Goal: Task Accomplishment & Management: Use online tool/utility

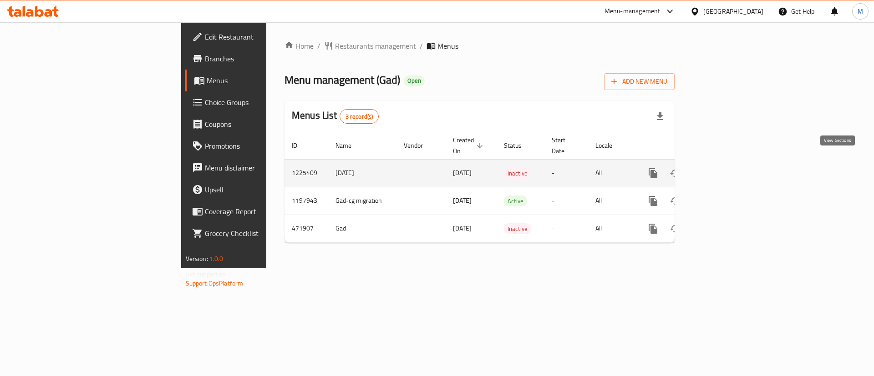
click at [724, 168] on icon "enhanced table" at bounding box center [718, 173] width 11 height 11
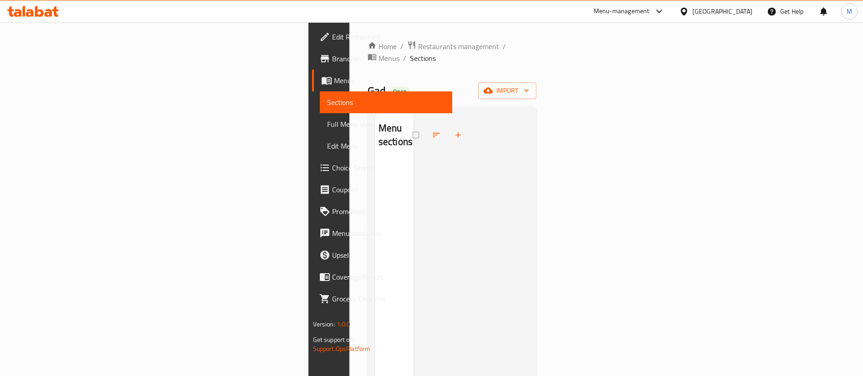
click at [379, 53] on span "Menus" at bounding box center [389, 58] width 21 height 11
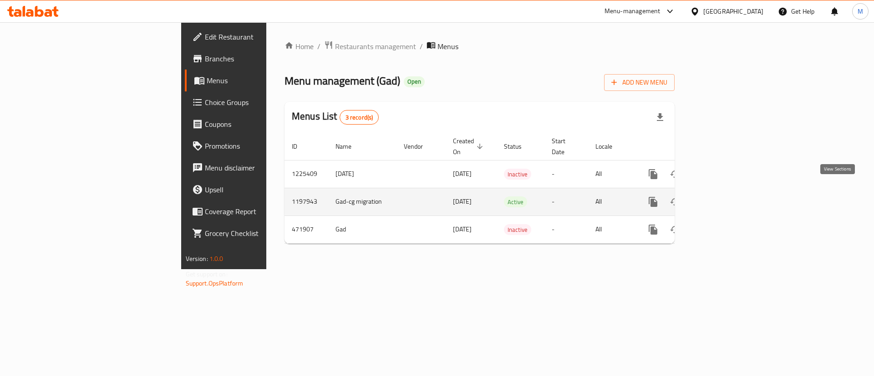
click at [724, 197] on icon "enhanced table" at bounding box center [718, 202] width 11 height 11
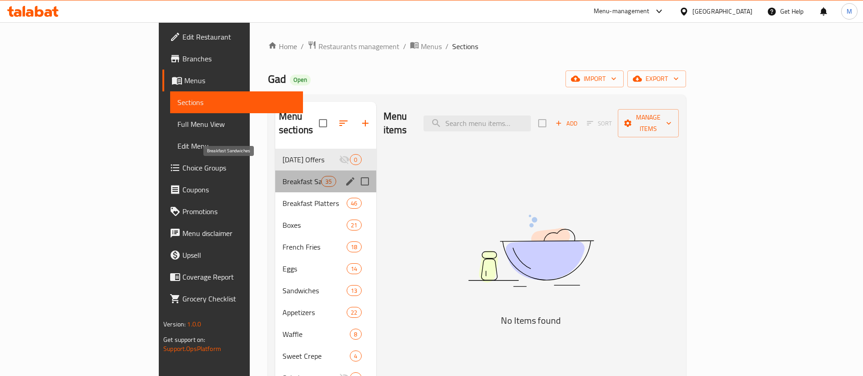
click at [283, 176] on span "Breakfast Sandwiches" at bounding box center [302, 181] width 39 height 11
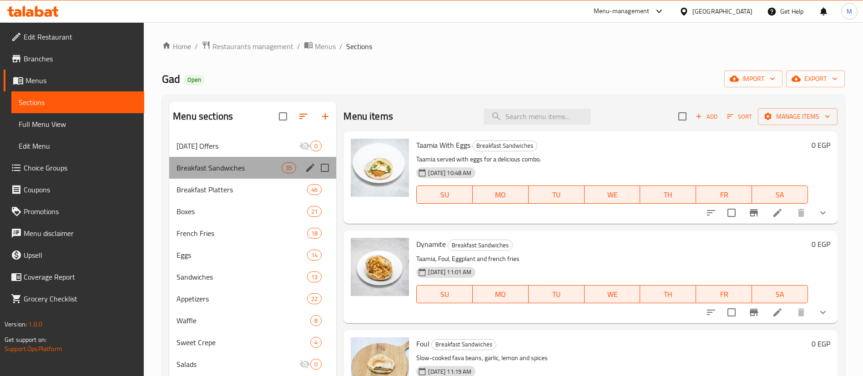
click at [258, 176] on div "Breakfast Sandwiches 35" at bounding box center [252, 168] width 167 height 22
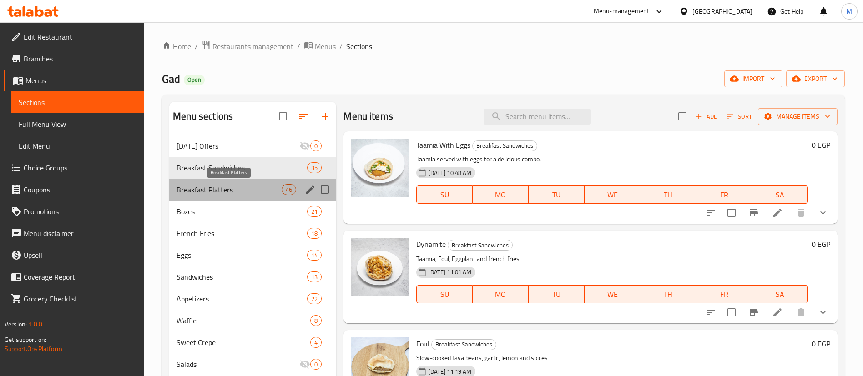
click at [259, 192] on span "Breakfast Platters" at bounding box center [229, 189] width 105 height 11
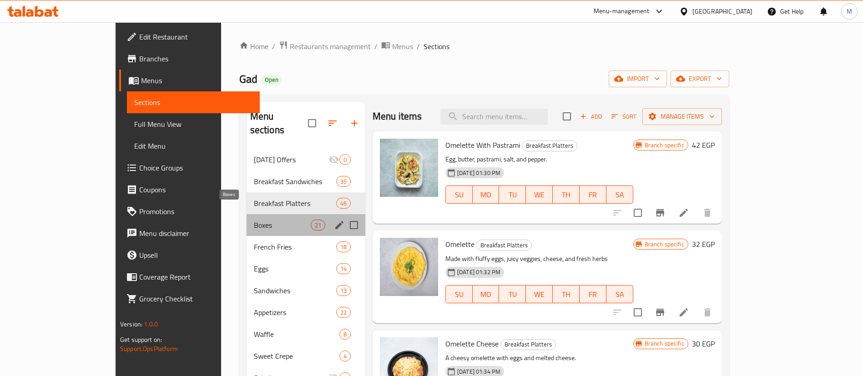
click at [257, 220] on span "Boxes" at bounding box center [282, 225] width 57 height 11
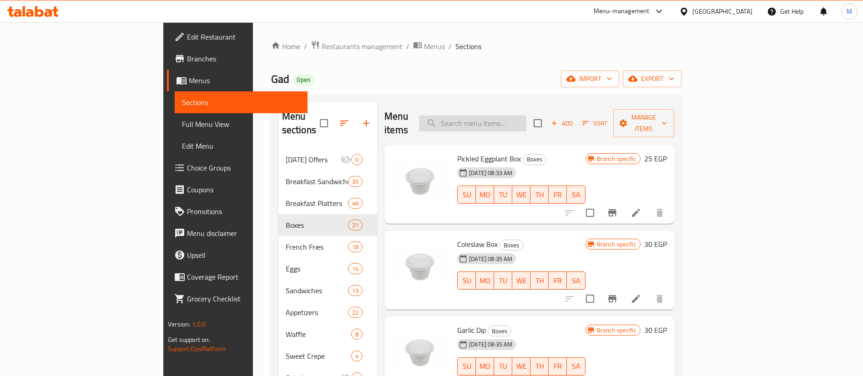
click at [526, 116] on input "search" at bounding box center [472, 124] width 107 height 16
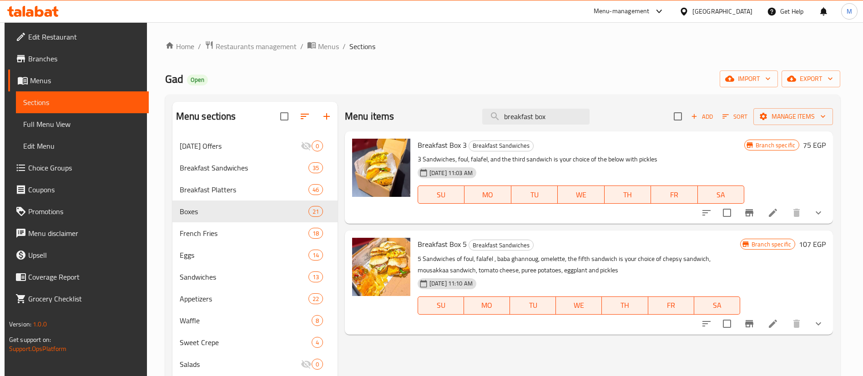
type input "breakfast box"
click at [358, 152] on span "upload picture" at bounding box center [365, 151] width 18 height 11
click at [268, 44] on span "Restaurants management" at bounding box center [256, 46] width 81 height 11
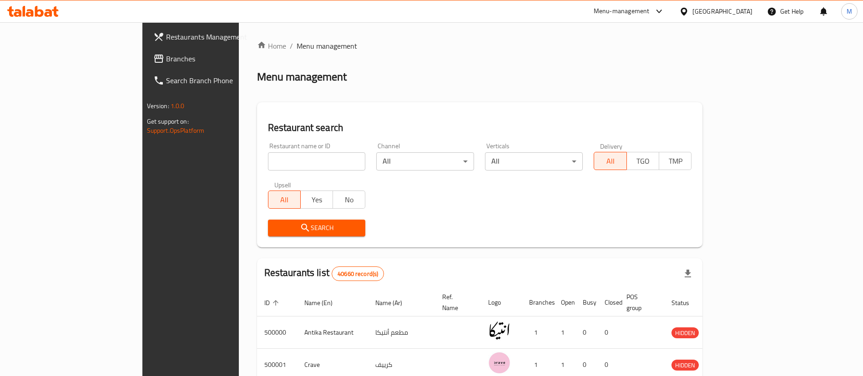
click at [272, 156] on input "search" at bounding box center [317, 161] width 98 height 18
type input "batates and zalabya"
click button "Search" at bounding box center [317, 228] width 98 height 17
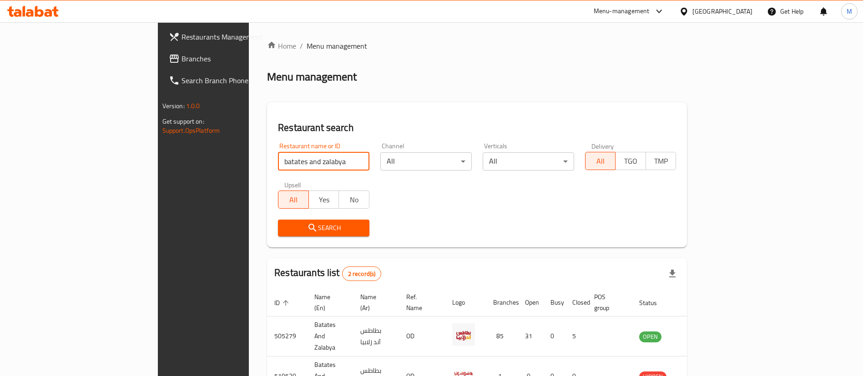
scroll to position [44, 0]
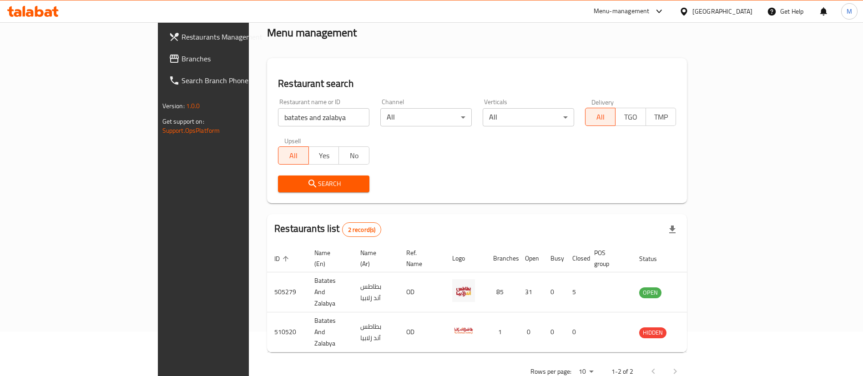
click at [481, 172] on div "Search" at bounding box center [477, 184] width 409 height 28
